Goal: Transaction & Acquisition: Purchase product/service

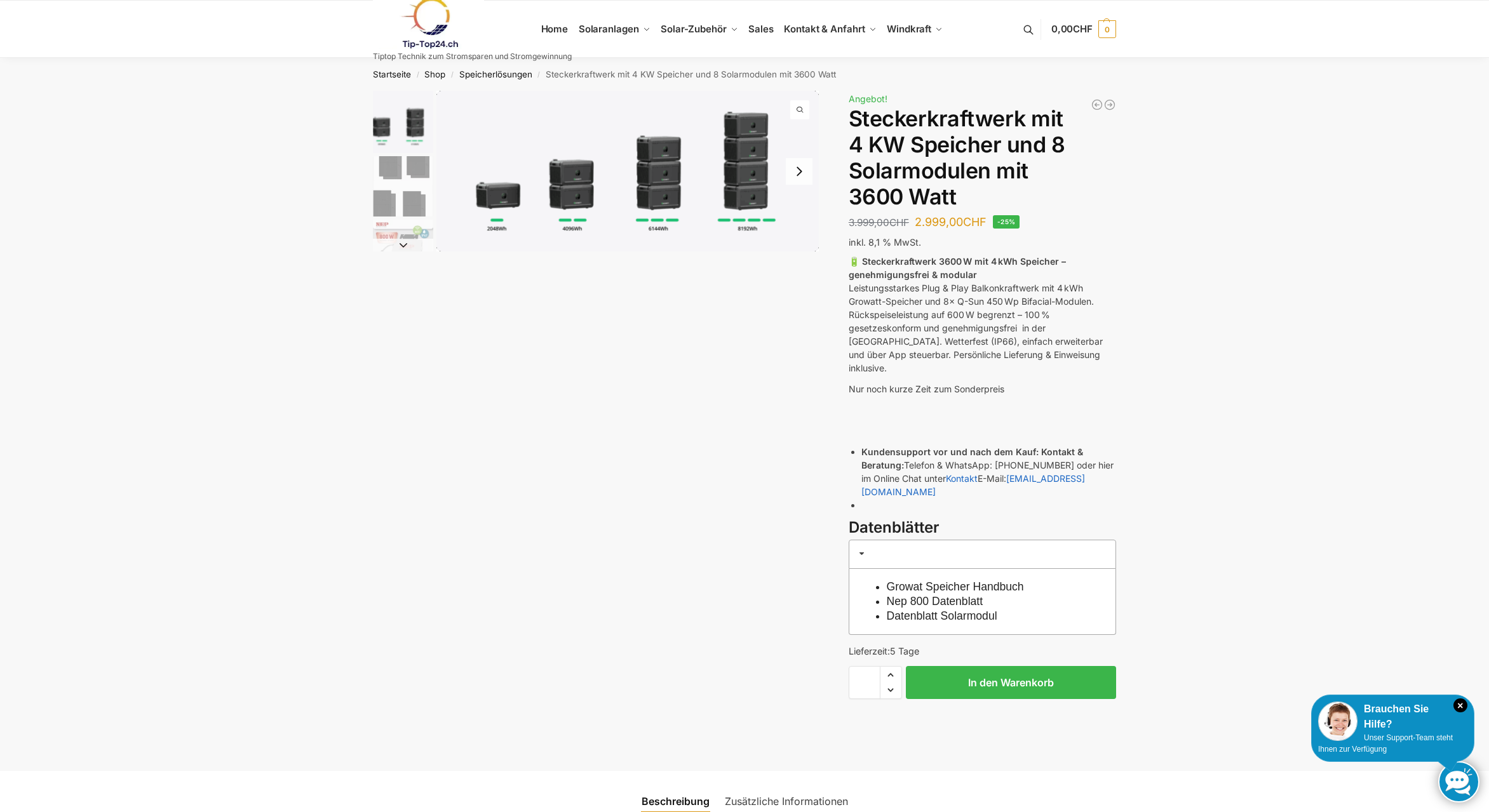
click at [562, 26] on link at bounding box center [472, 23] width 199 height 51
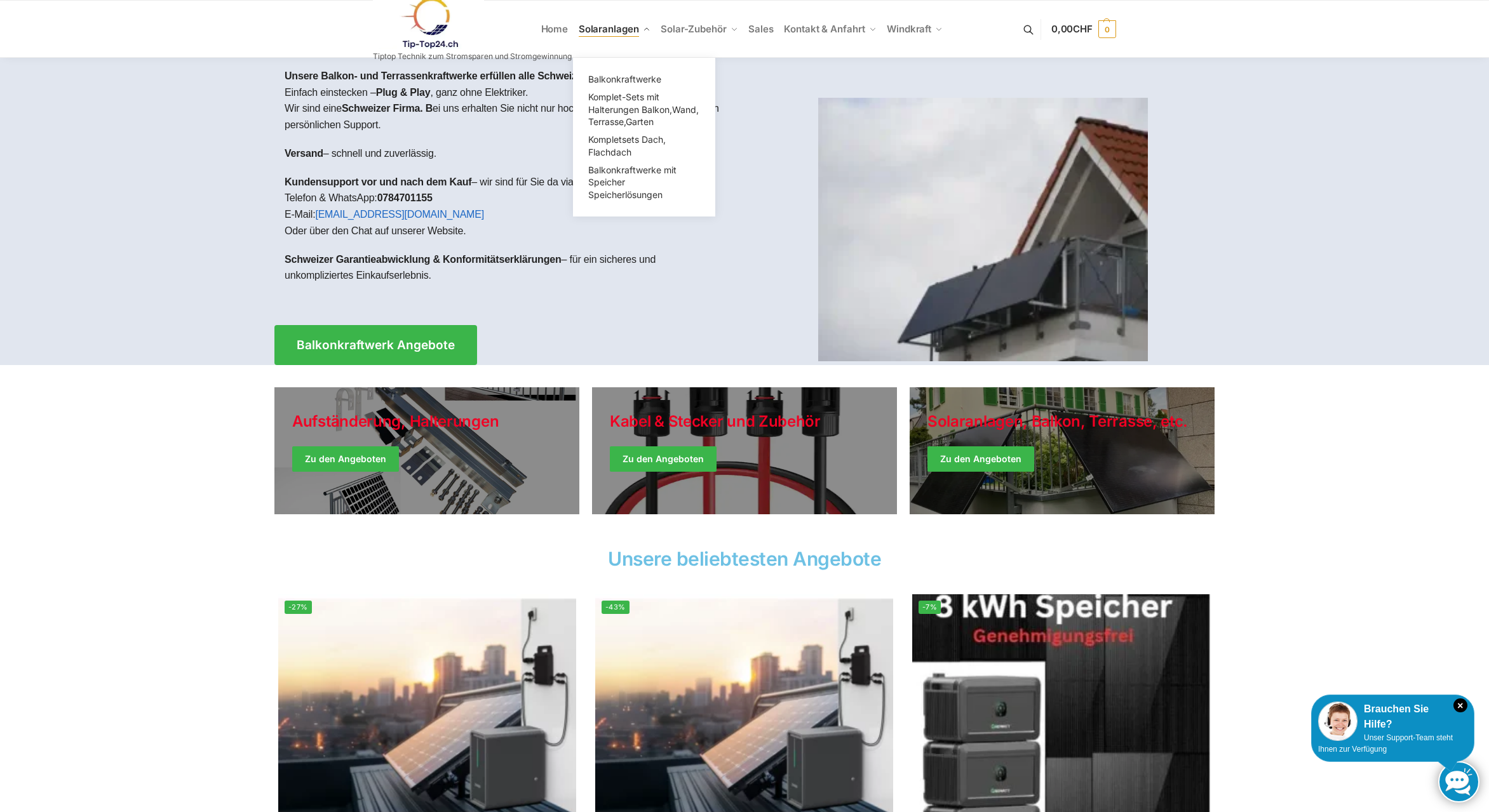
click at [606, 28] on span "Solaranlagen" at bounding box center [609, 29] width 61 height 12
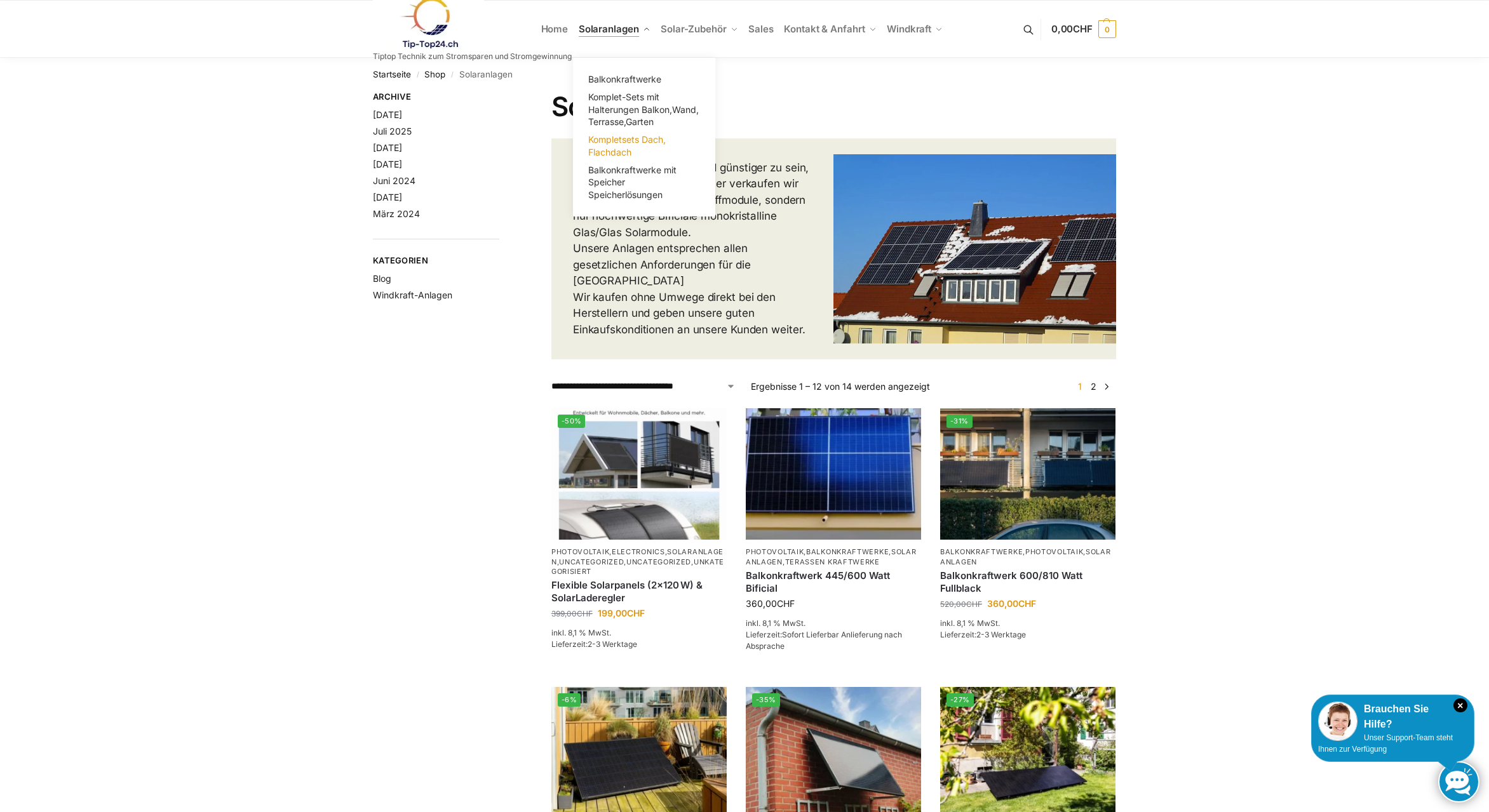
click at [610, 143] on span "Kompletsets Dach, Flachdach" at bounding box center [627, 146] width 78 height 24
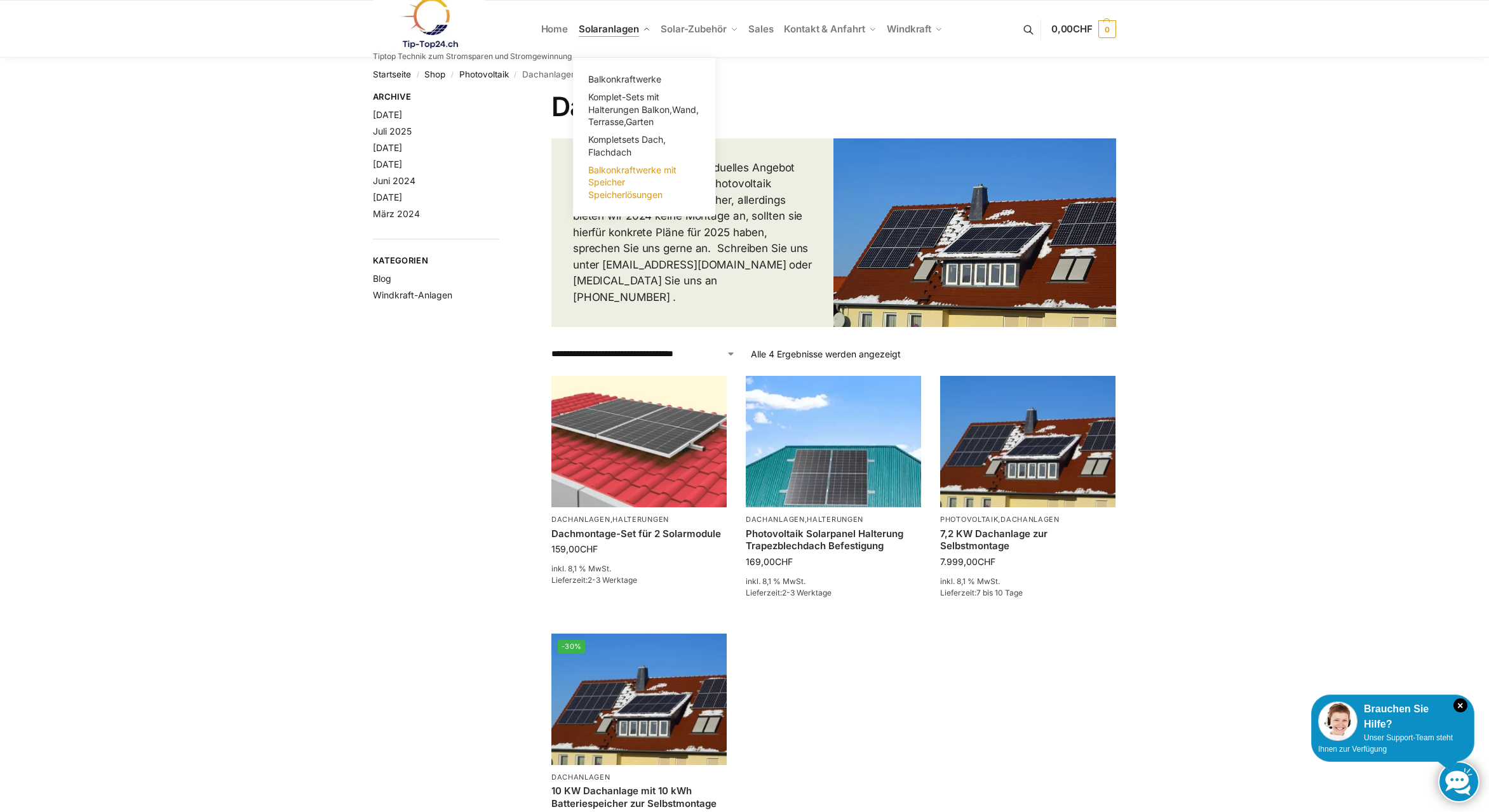
click at [598, 179] on span "Balkonkraftwerke mit Speicher Speicherlösungen" at bounding box center [632, 182] width 88 height 36
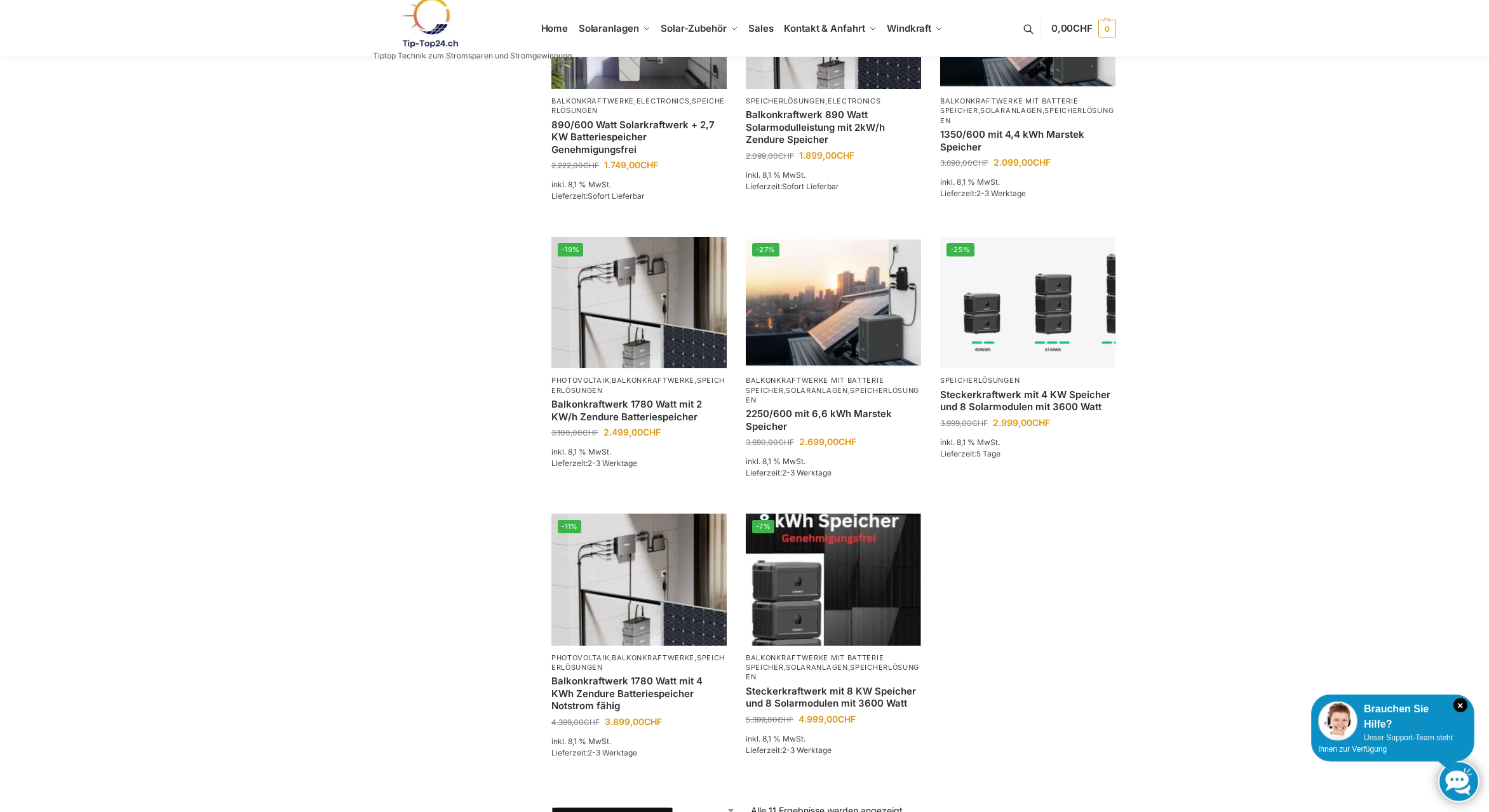
scroll to position [518, 0]
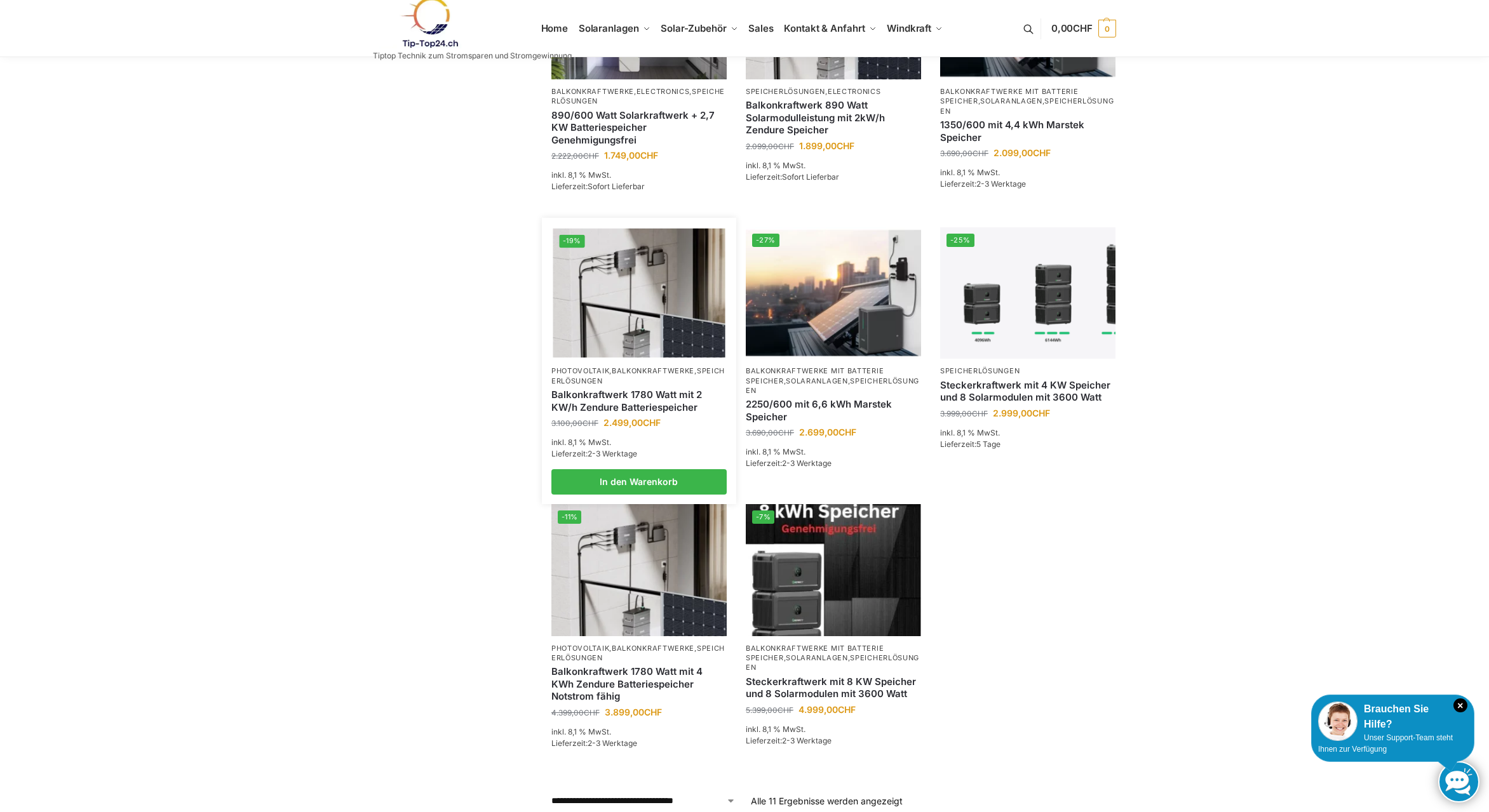
click at [608, 389] on link "Balkonkraftwerk 1780 Watt mit 2 KW/h Zendure Batteriespeicher" at bounding box center [639, 401] width 176 height 25
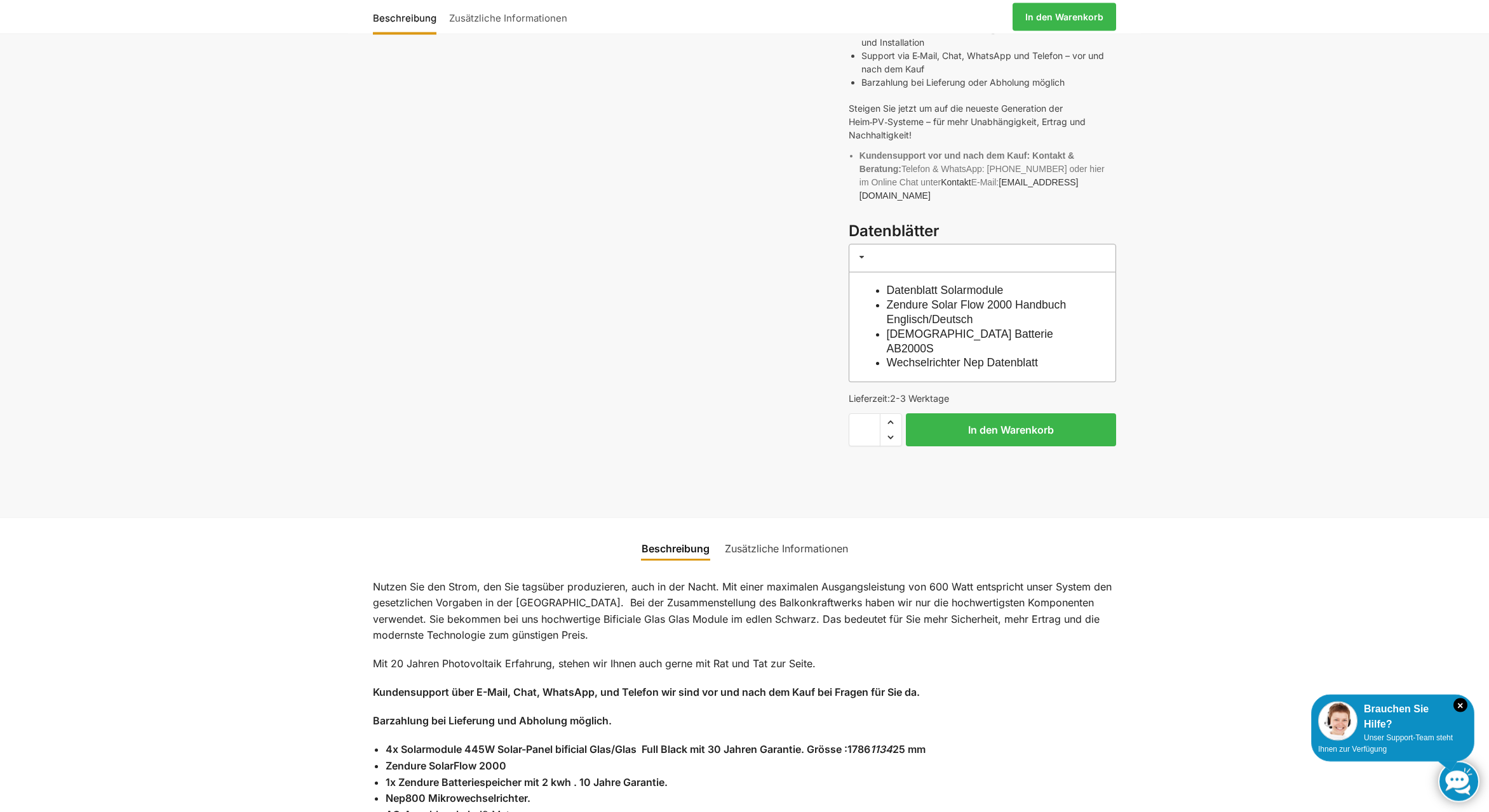
scroll to position [777, 0]
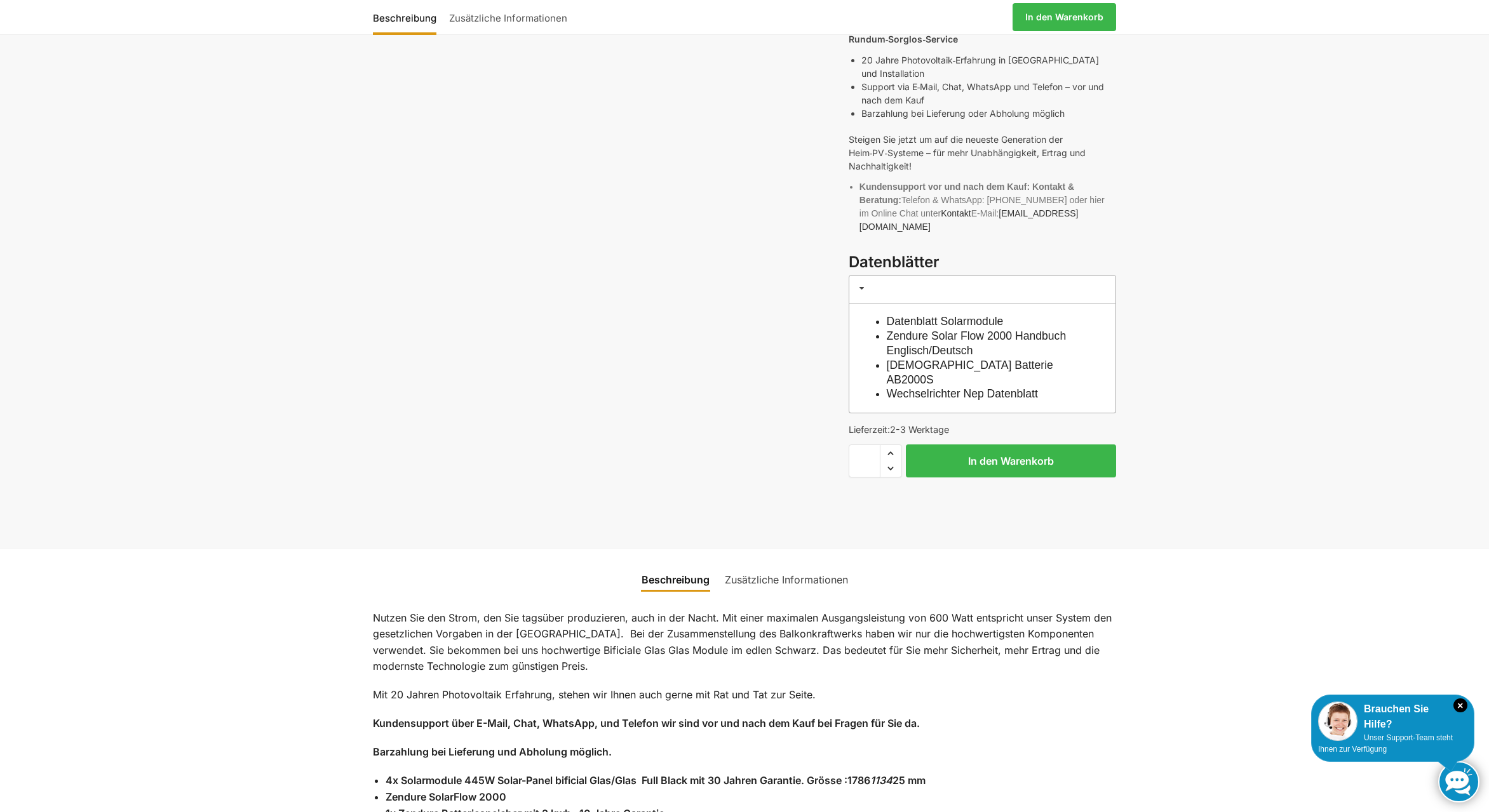
click at [969, 329] on link "Zendure Solar Flow 2000 Handbuch Englisch/Deutsch" at bounding box center [976, 343] width 180 height 28
